Goal: Transaction & Acquisition: Purchase product/service

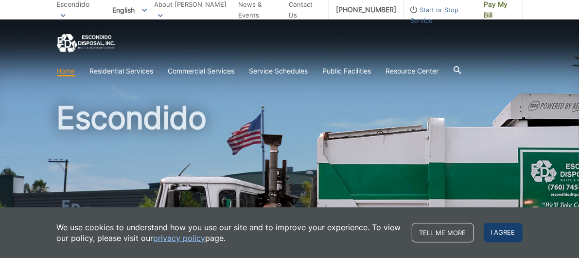
click at [509, 232] on span "I agree" at bounding box center [502, 232] width 39 height 19
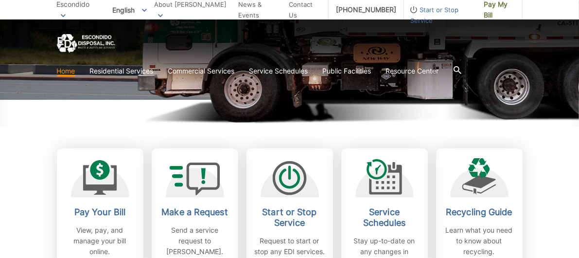
scroll to position [212, 0]
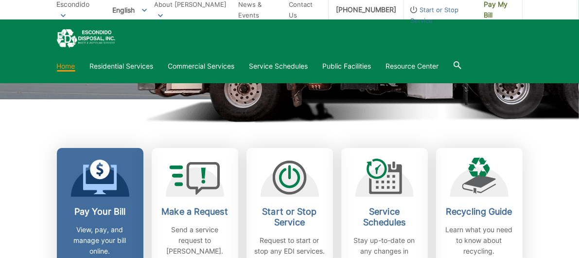
click at [101, 167] on icon at bounding box center [100, 169] width 20 height 20
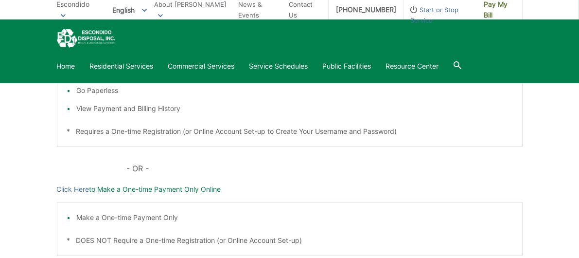
scroll to position [309, 0]
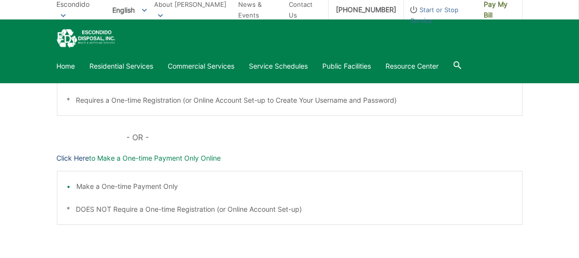
click at [80, 157] on link "Click Here" at bounding box center [73, 158] width 33 height 11
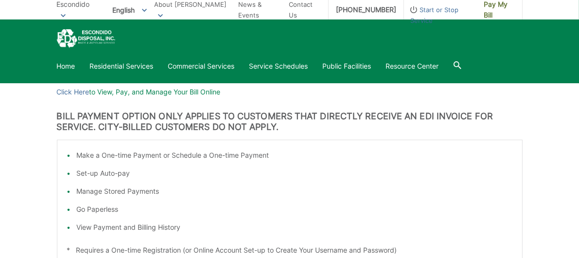
scroll to position [194, 0]
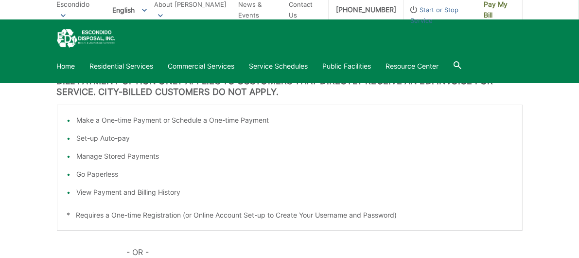
click at [223, 135] on li "Set-up Auto-pay" at bounding box center [294, 138] width 435 height 11
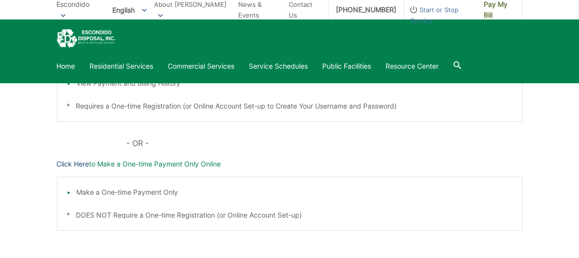
scroll to position [287, 0]
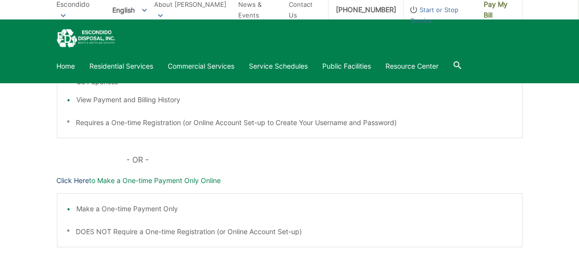
click at [75, 184] on link "Click Here" at bounding box center [73, 180] width 33 height 11
click at [73, 69] on link "Home" at bounding box center [66, 66] width 18 height 11
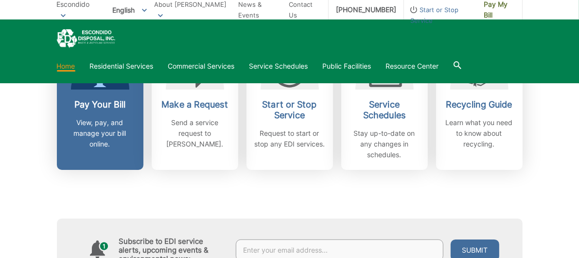
scroll to position [319, 0]
click at [101, 145] on p "View, pay, and manage your bill online." at bounding box center [100, 133] width 72 height 32
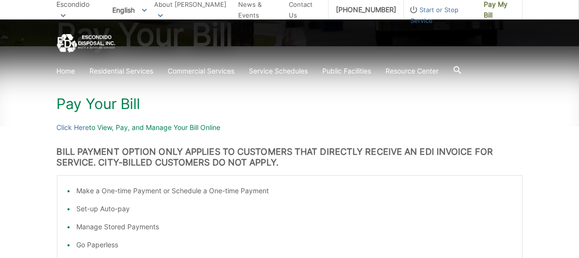
scroll to position [129, 0]
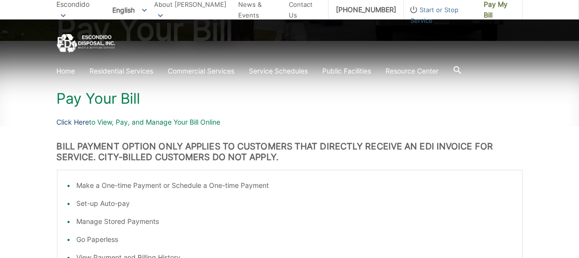
click at [82, 123] on link "Click Here" at bounding box center [73, 122] width 33 height 11
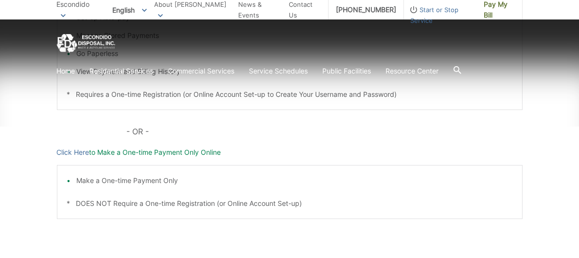
scroll to position [317, 0]
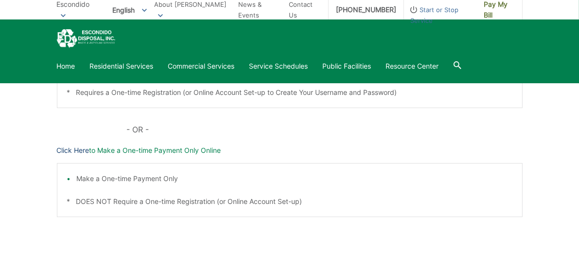
click at [86, 150] on link "Click Here" at bounding box center [73, 150] width 33 height 11
